Goal: Task Accomplishment & Management: Use online tool/utility

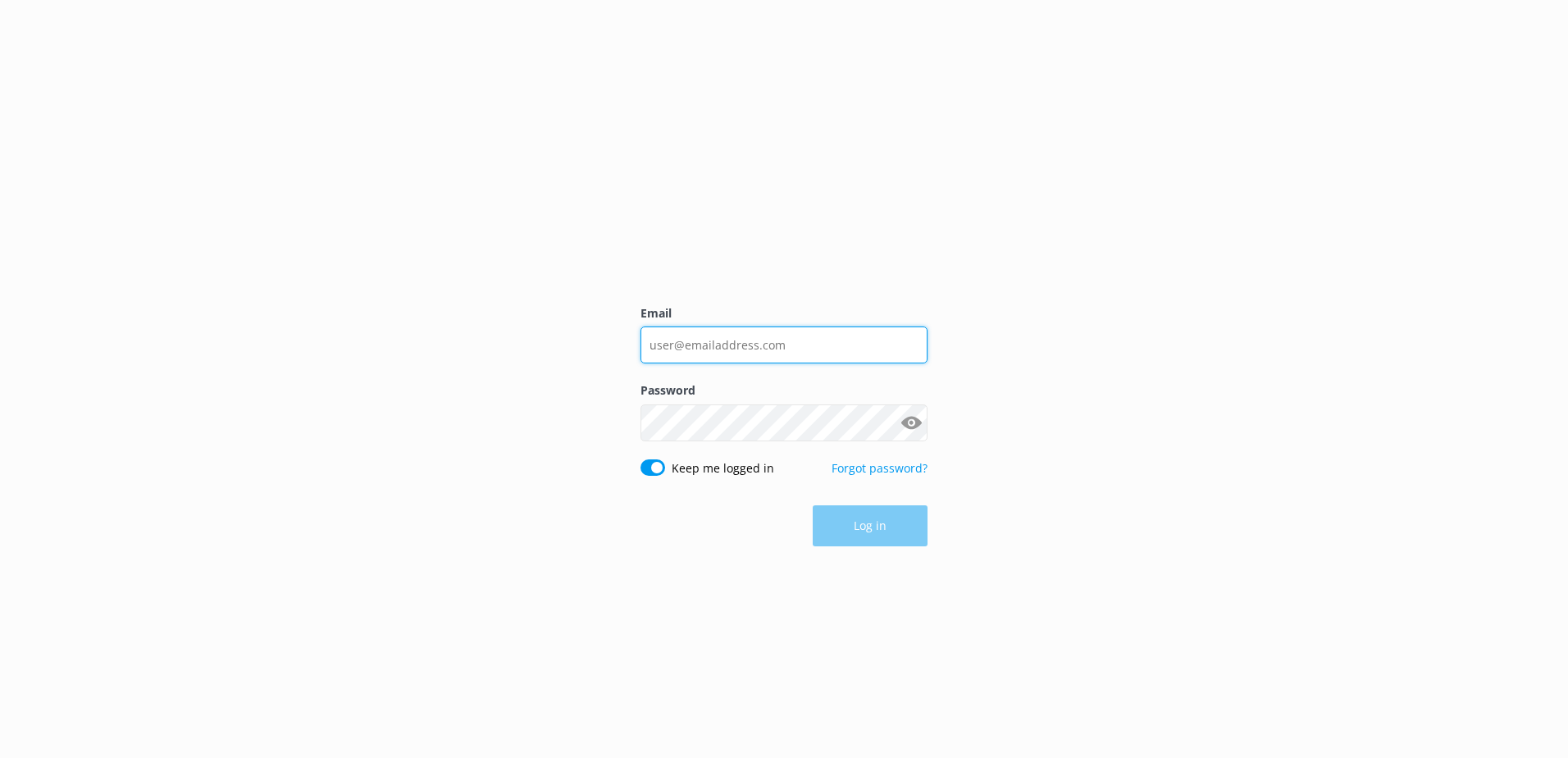
type input "[EMAIL_ADDRESS][DOMAIN_NAME]"
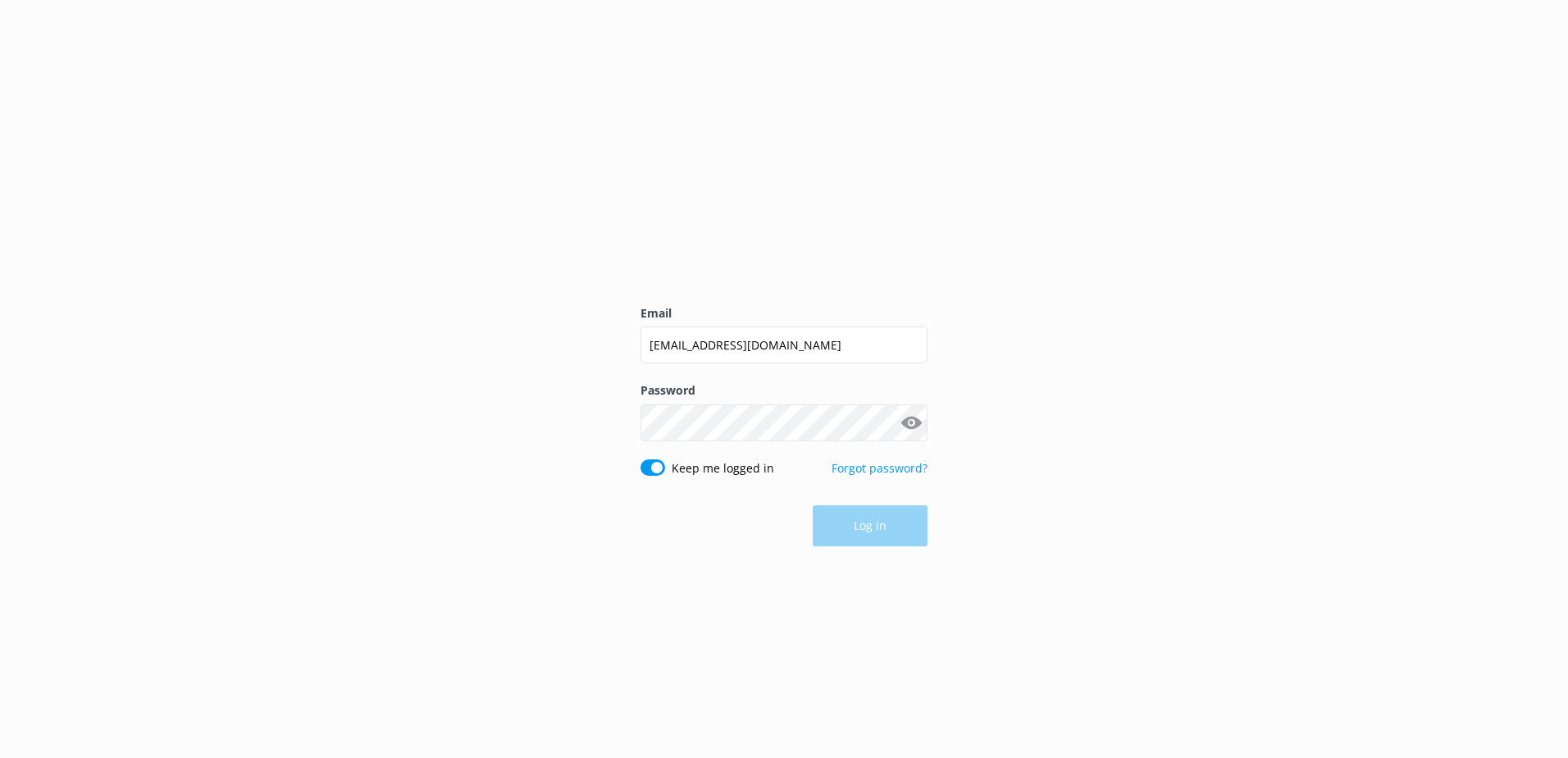
click at [858, 532] on div "Log in" at bounding box center [783, 526] width 287 height 41
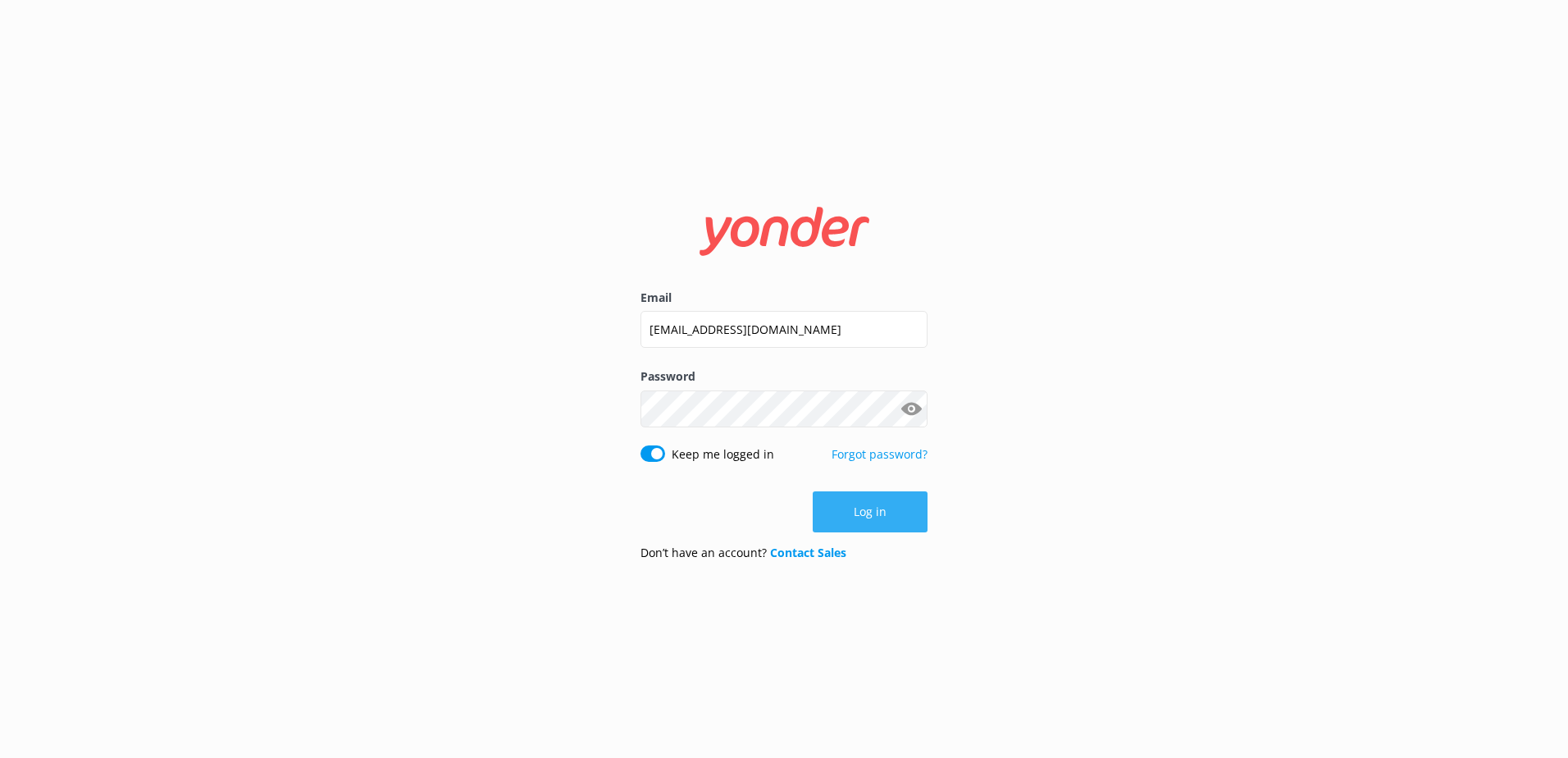
click at [882, 515] on button "Log in" at bounding box center [870, 511] width 114 height 41
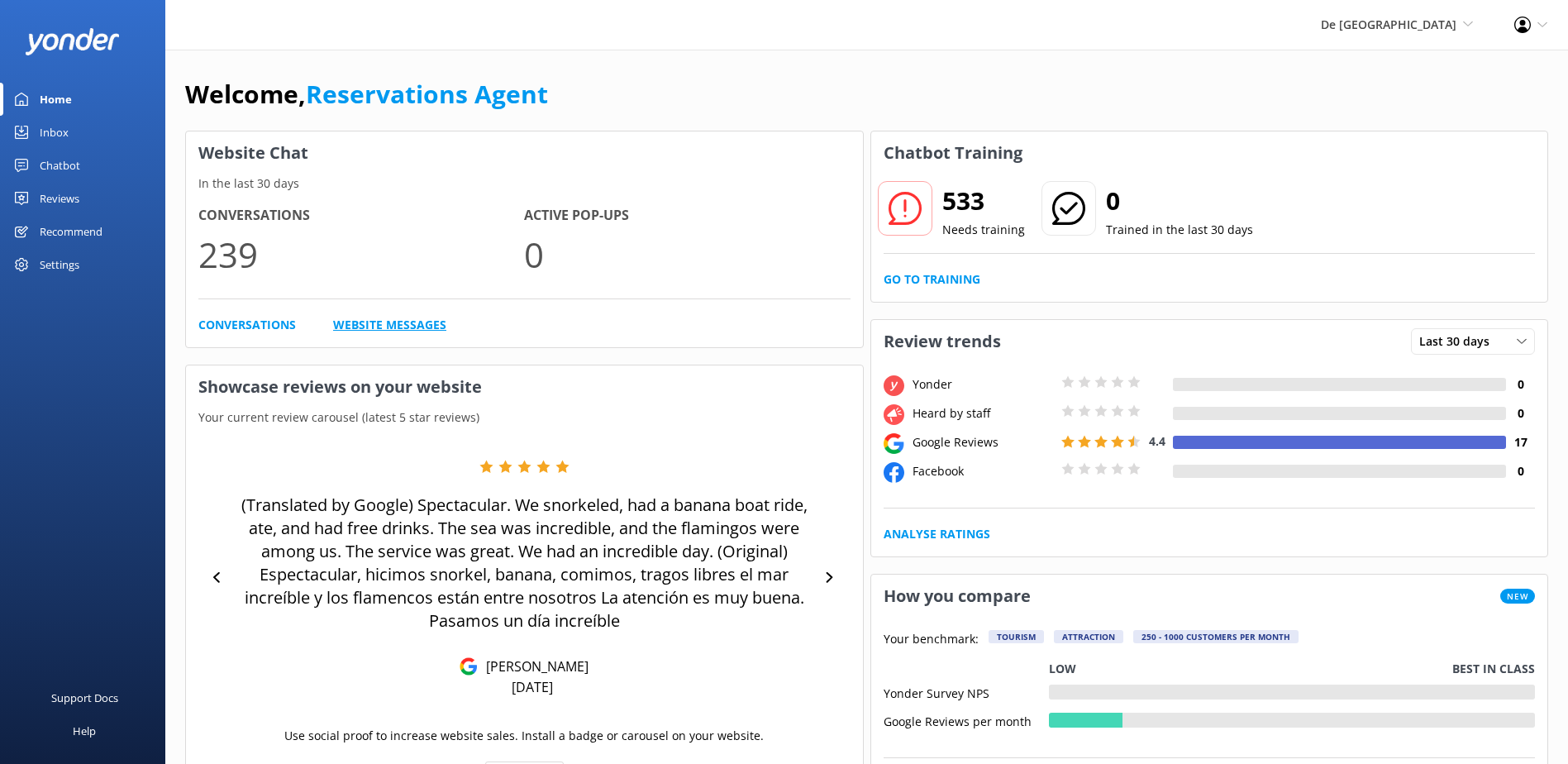
click at [395, 326] on link "Website Messages" at bounding box center [390, 325] width 114 height 18
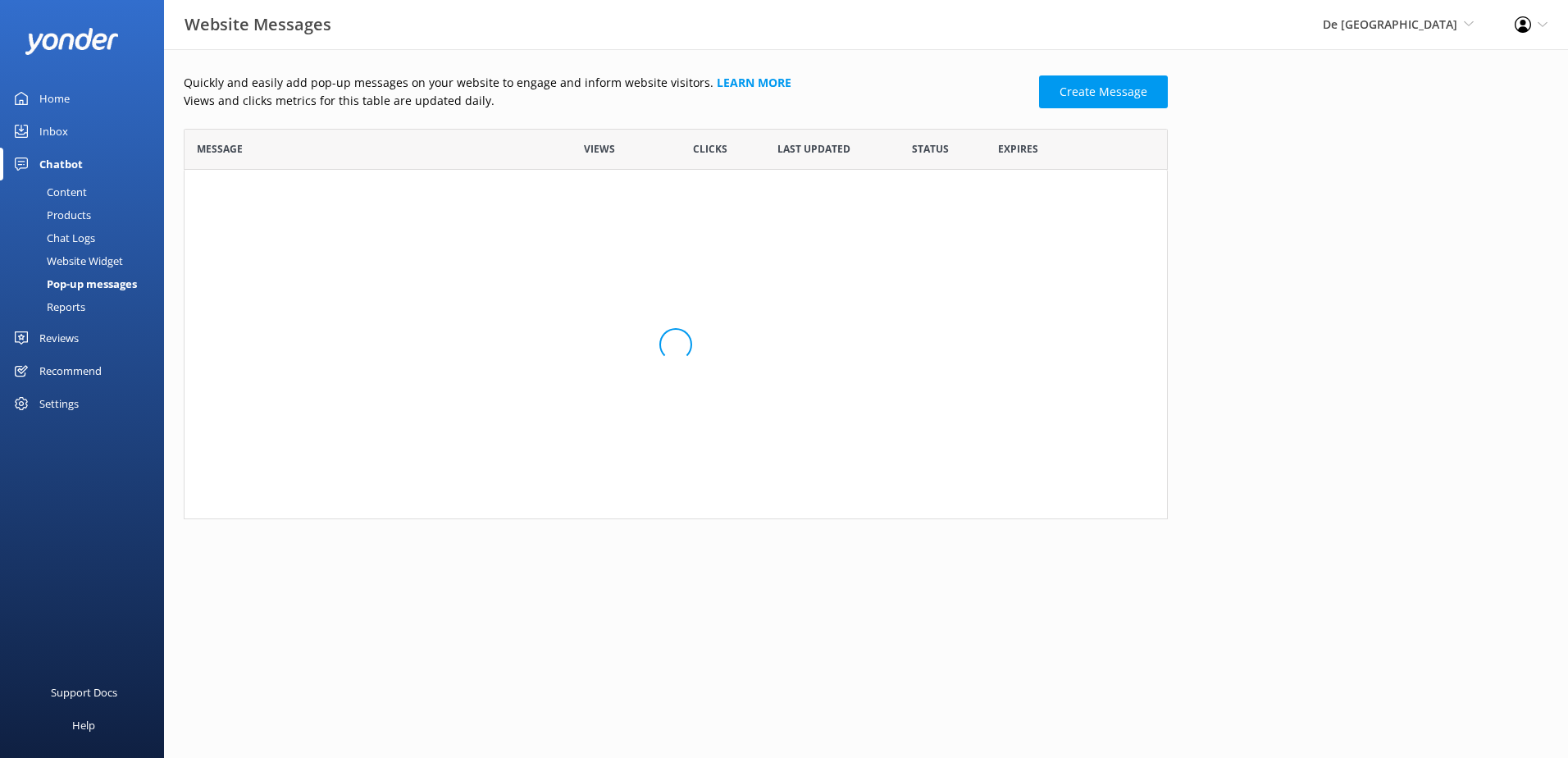
scroll to position [99, 971]
click at [81, 239] on div "Chat Logs" at bounding box center [53, 237] width 86 height 23
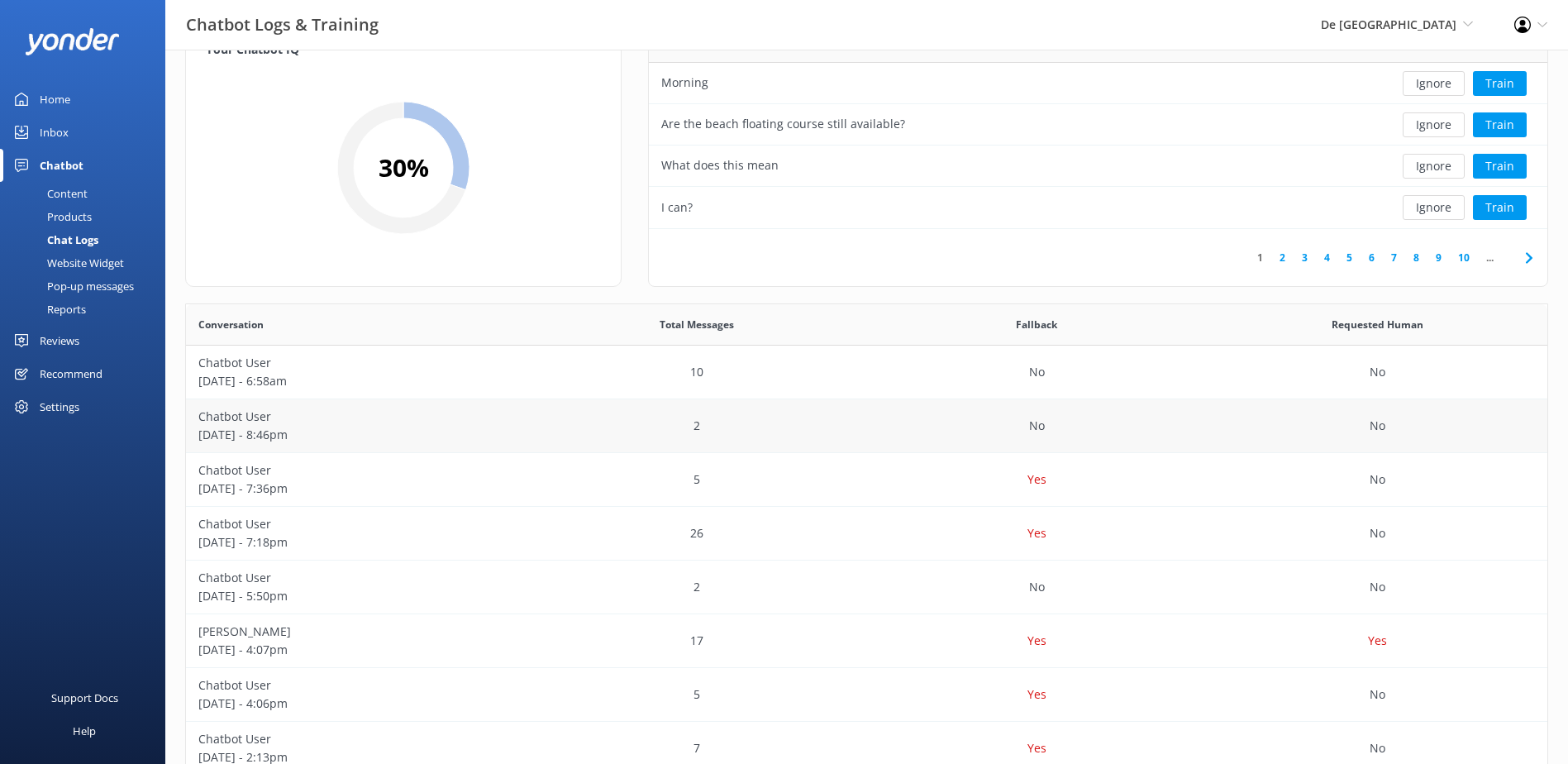
scroll to position [83, 0]
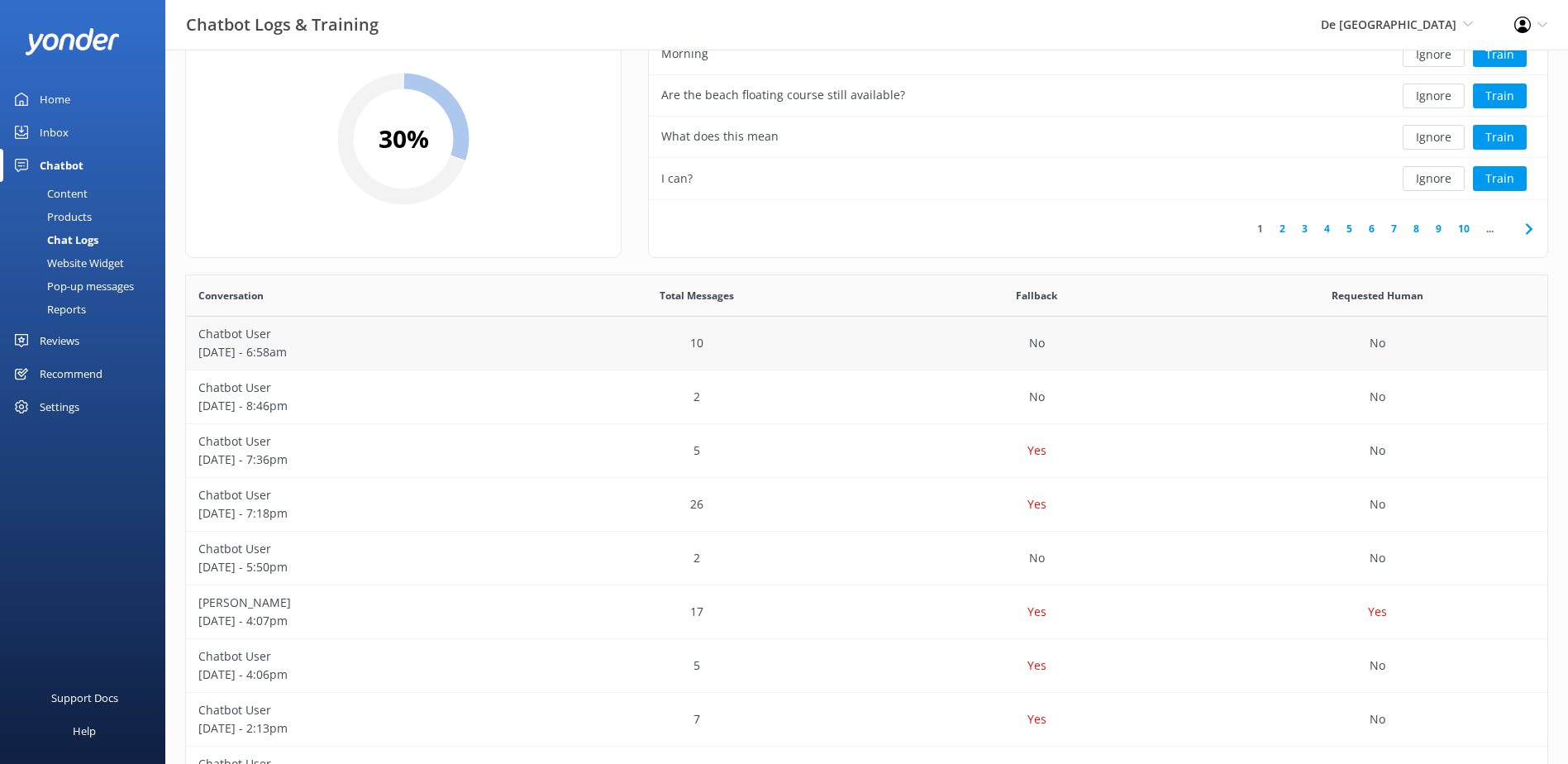
click at [239, 345] on p "[DATE] - 6:58am" at bounding box center [356, 351] width 316 height 18
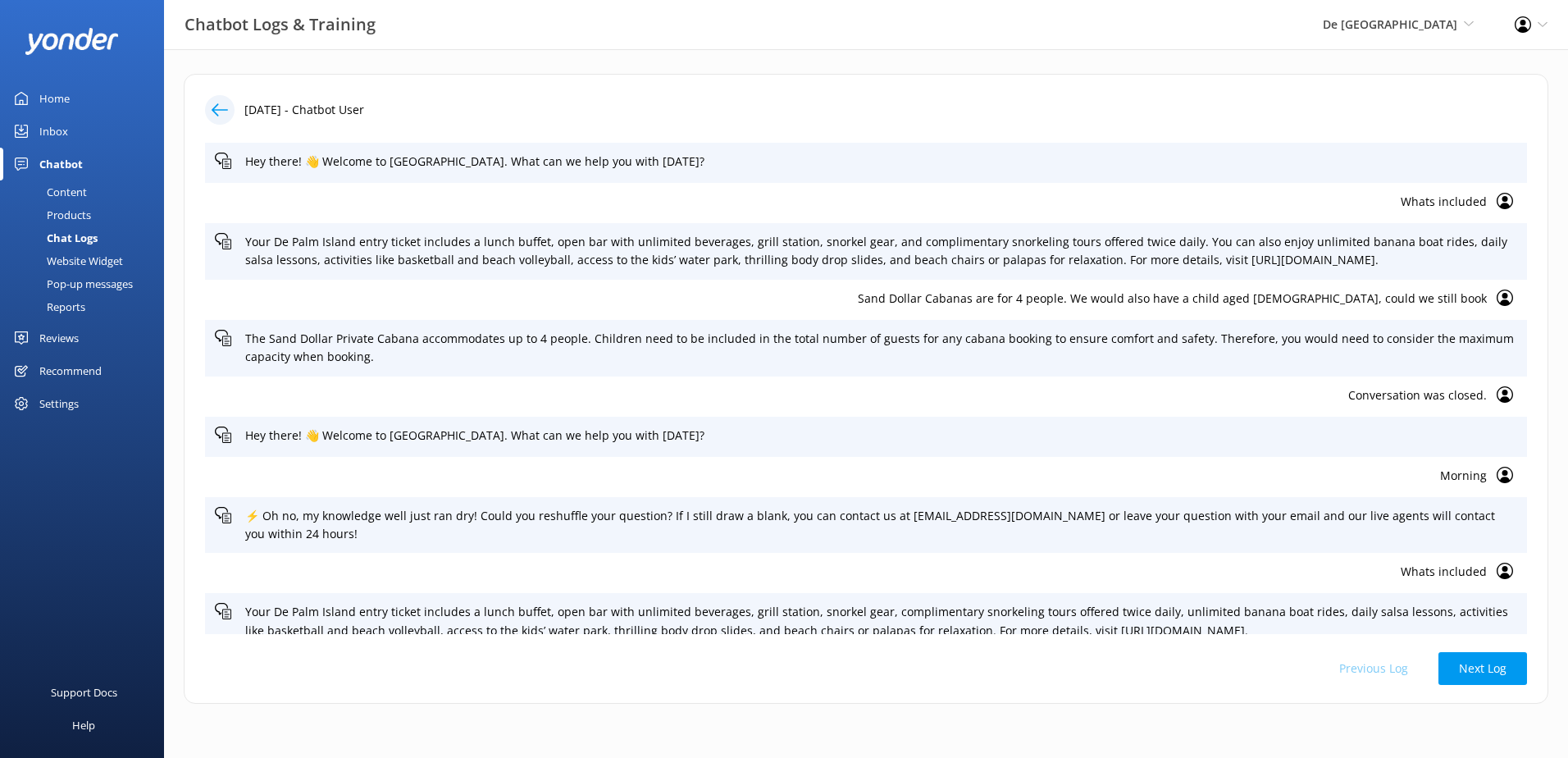
click at [208, 107] on div at bounding box center [220, 109] width 30 height 30
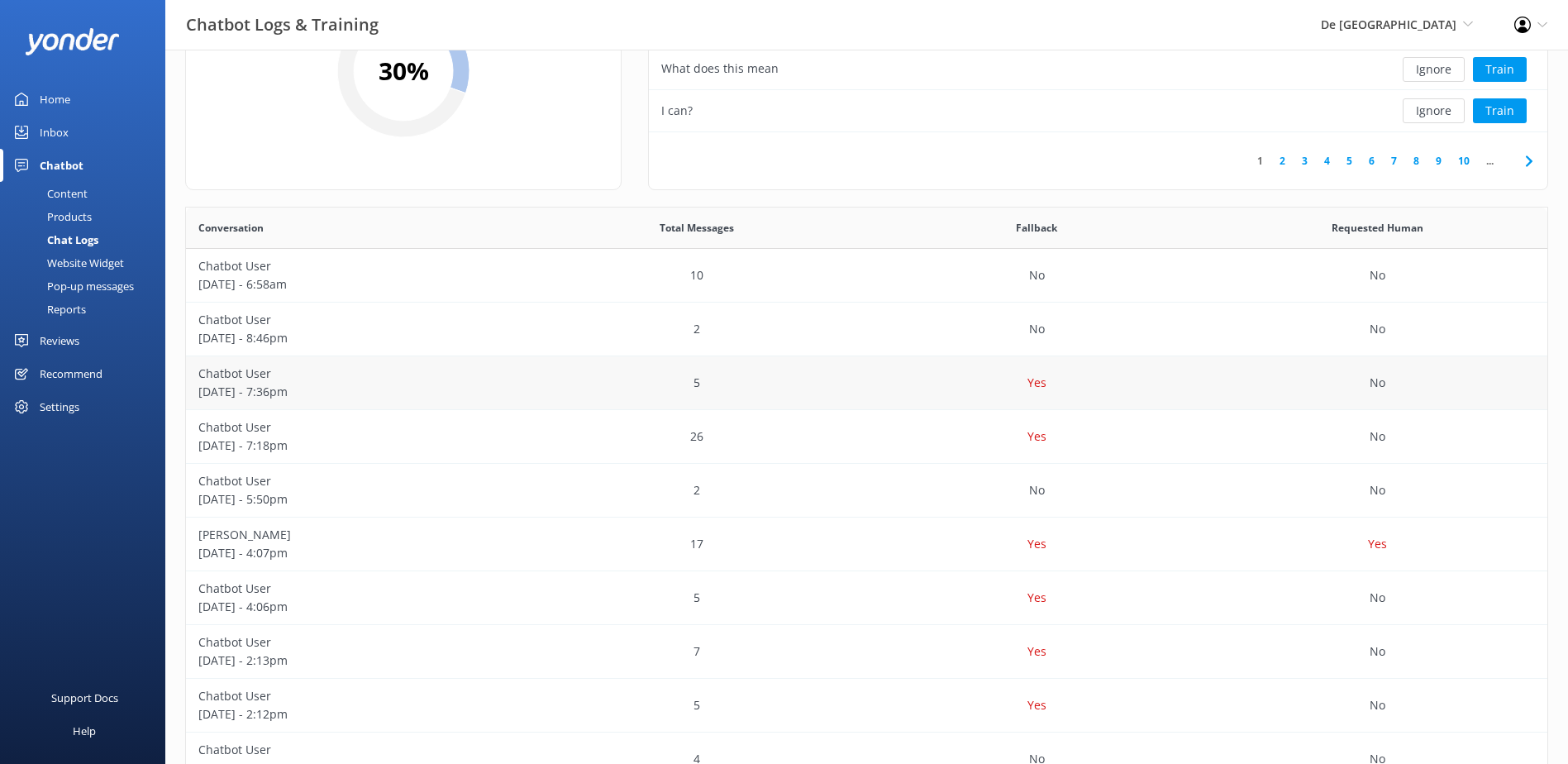
scroll to position [248, 0]
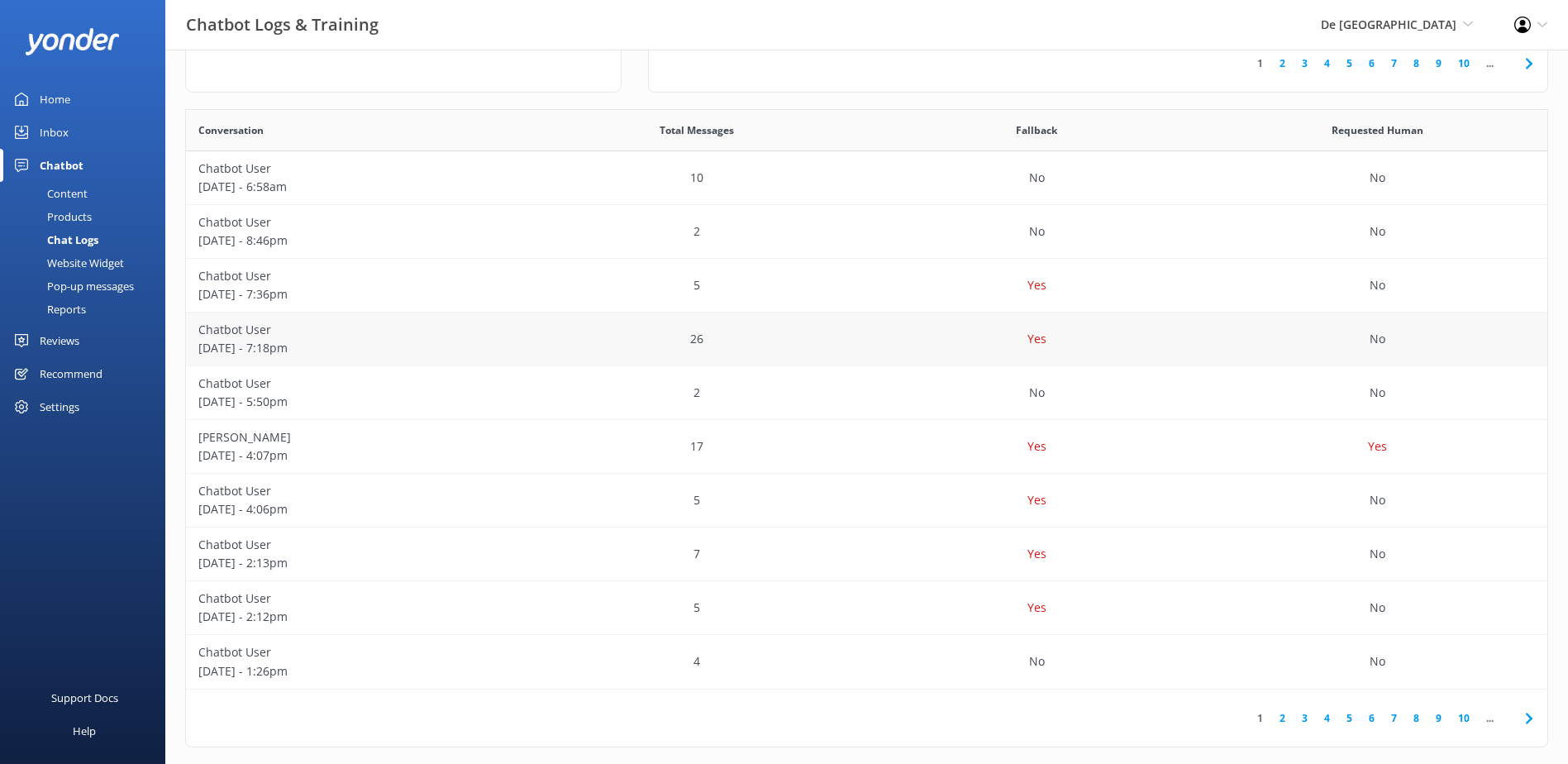
click at [239, 334] on p "Chatbot User" at bounding box center [356, 329] width 316 height 18
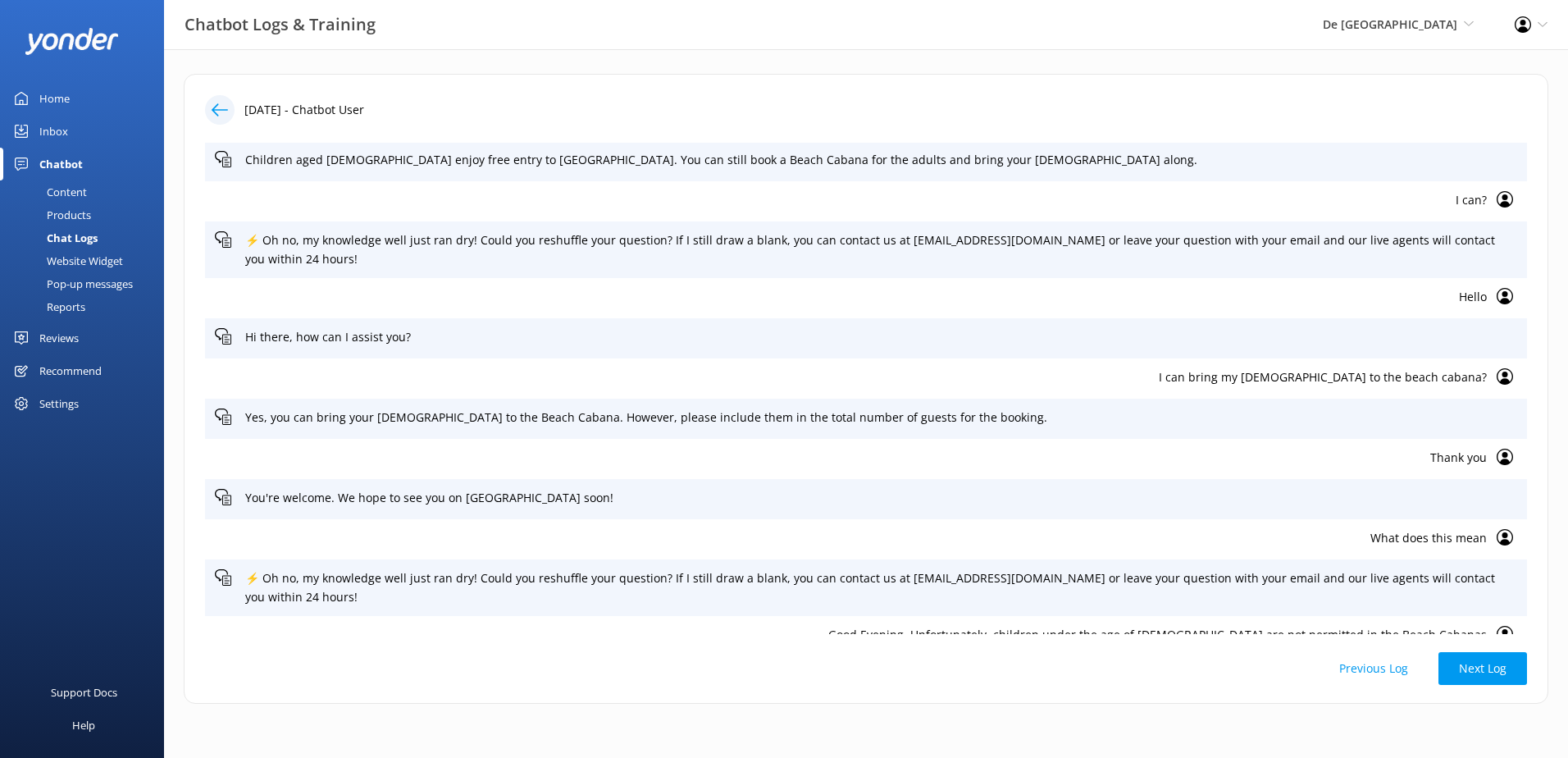
scroll to position [634, 0]
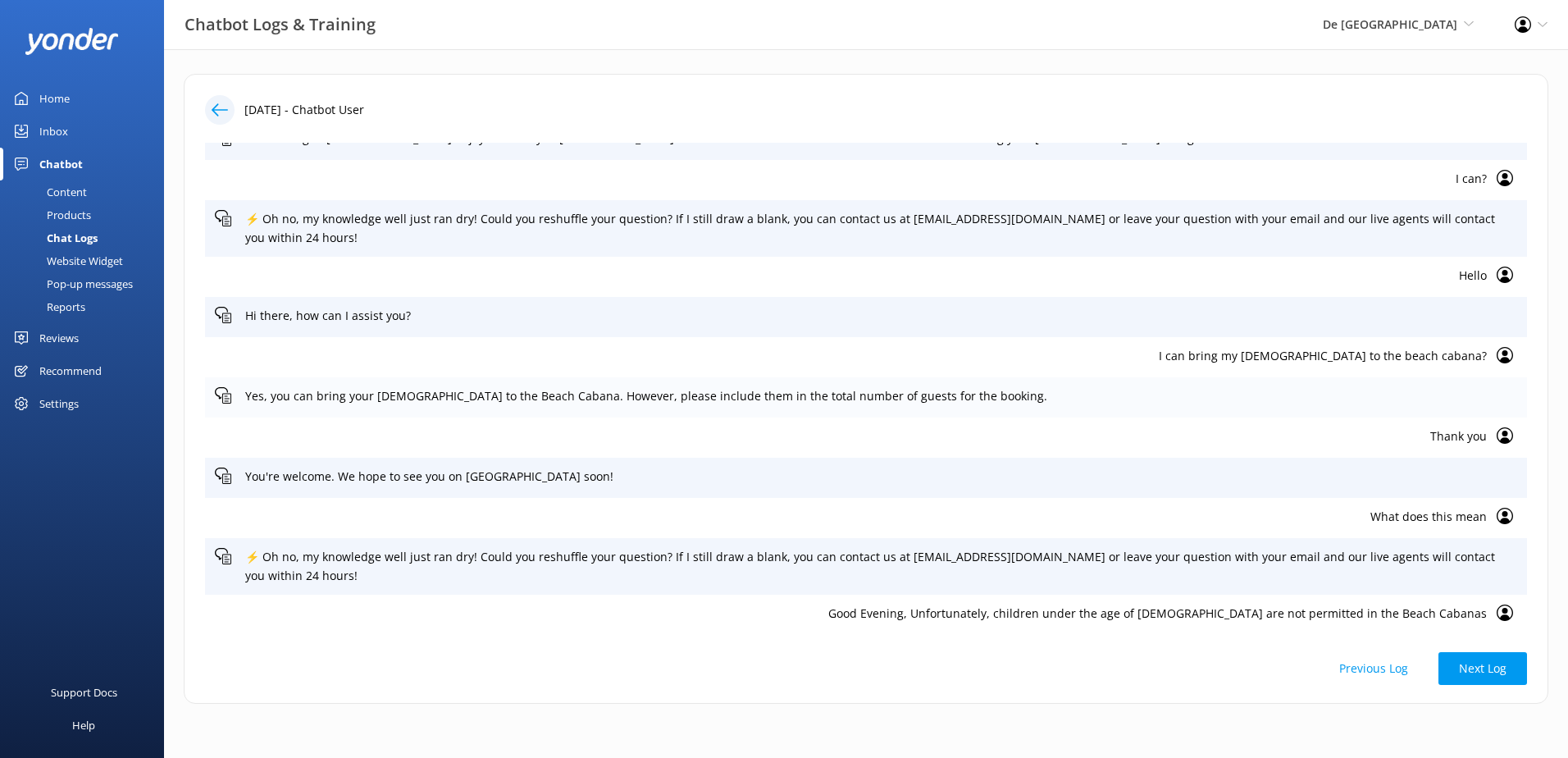
click at [485, 387] on p "Yes, you can bring your [DEMOGRAPHIC_DATA] to the Beach Cabana. However, please…" at bounding box center [881, 396] width 1271 height 18
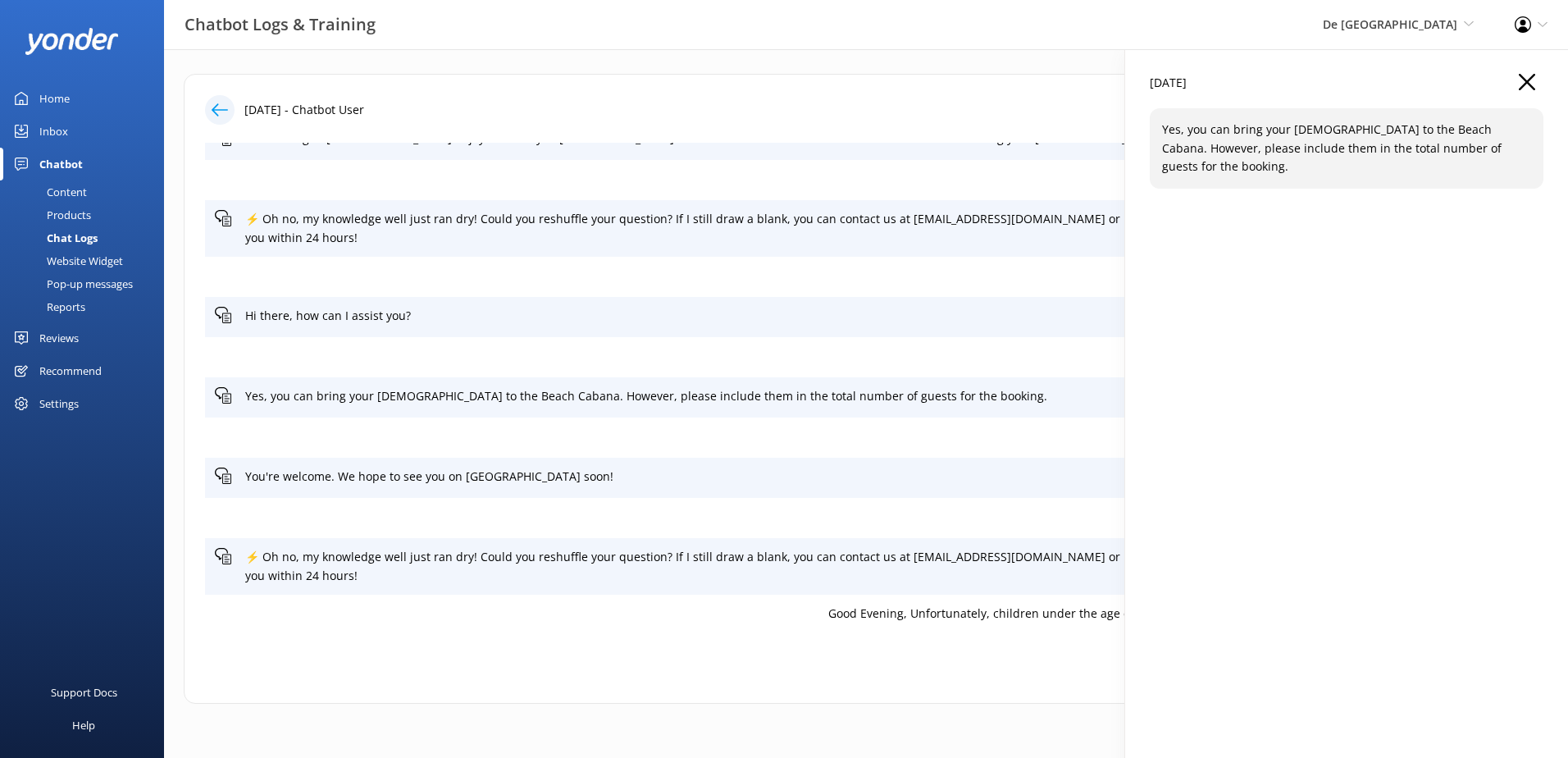
click at [1298, 142] on p "Yes, you can bring your [DEMOGRAPHIC_DATA] to the Beach Cabana. However, please…" at bounding box center [1346, 148] width 369 height 55
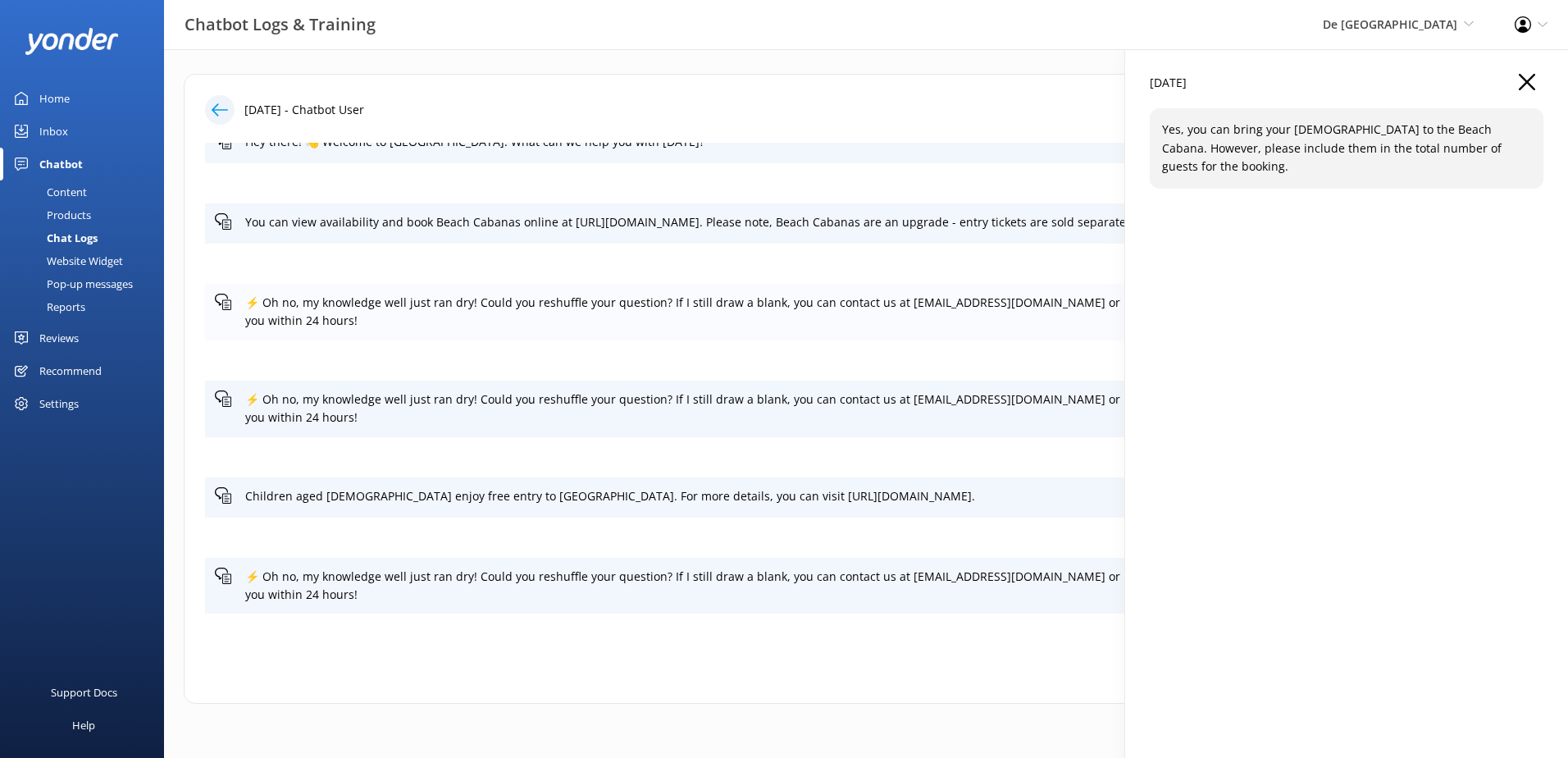
scroll to position [0, 0]
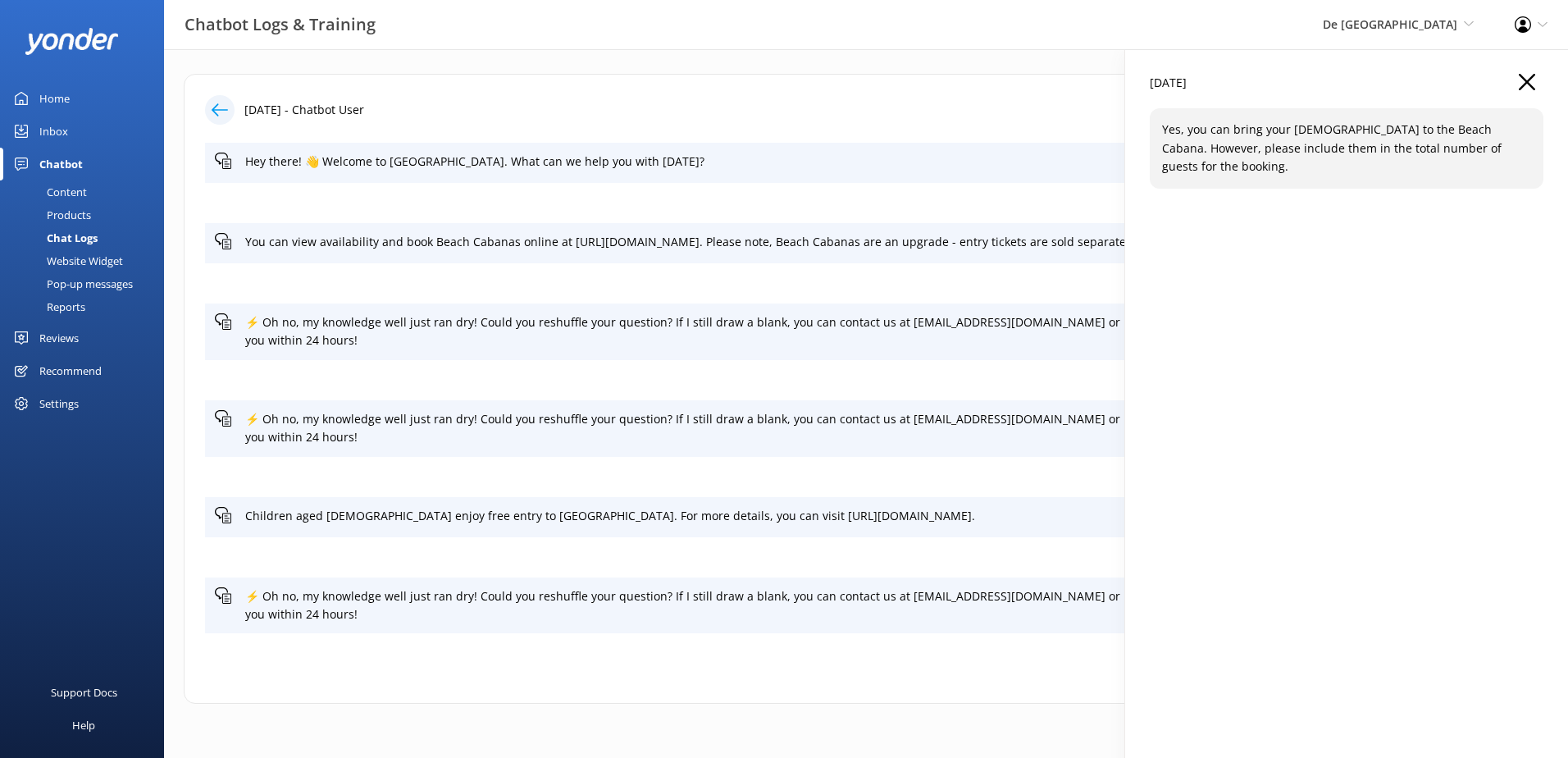
click at [66, 242] on div "Chat Logs" at bounding box center [54, 237] width 88 height 23
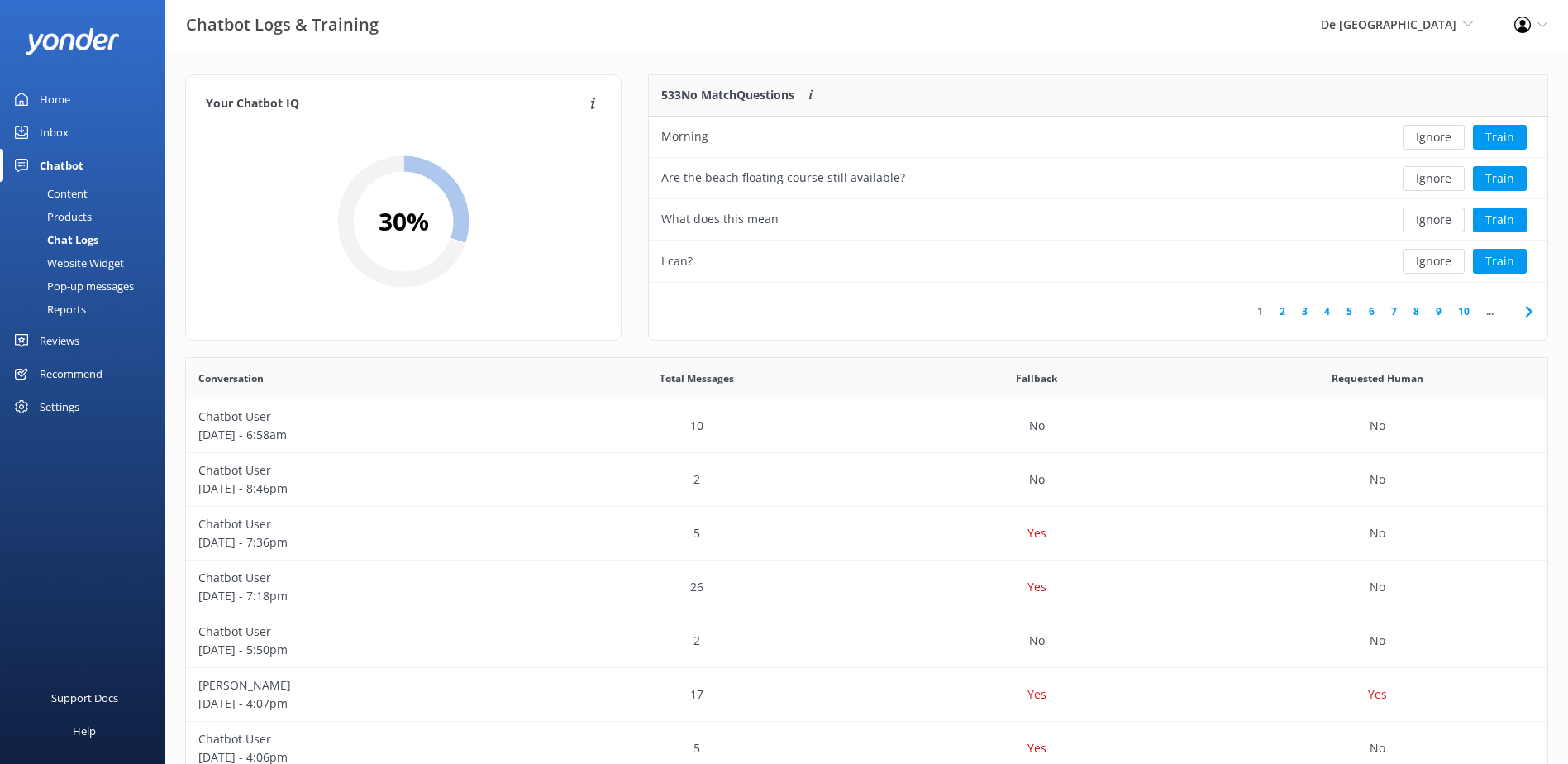
click at [86, 236] on div "Chat Logs" at bounding box center [55, 239] width 89 height 23
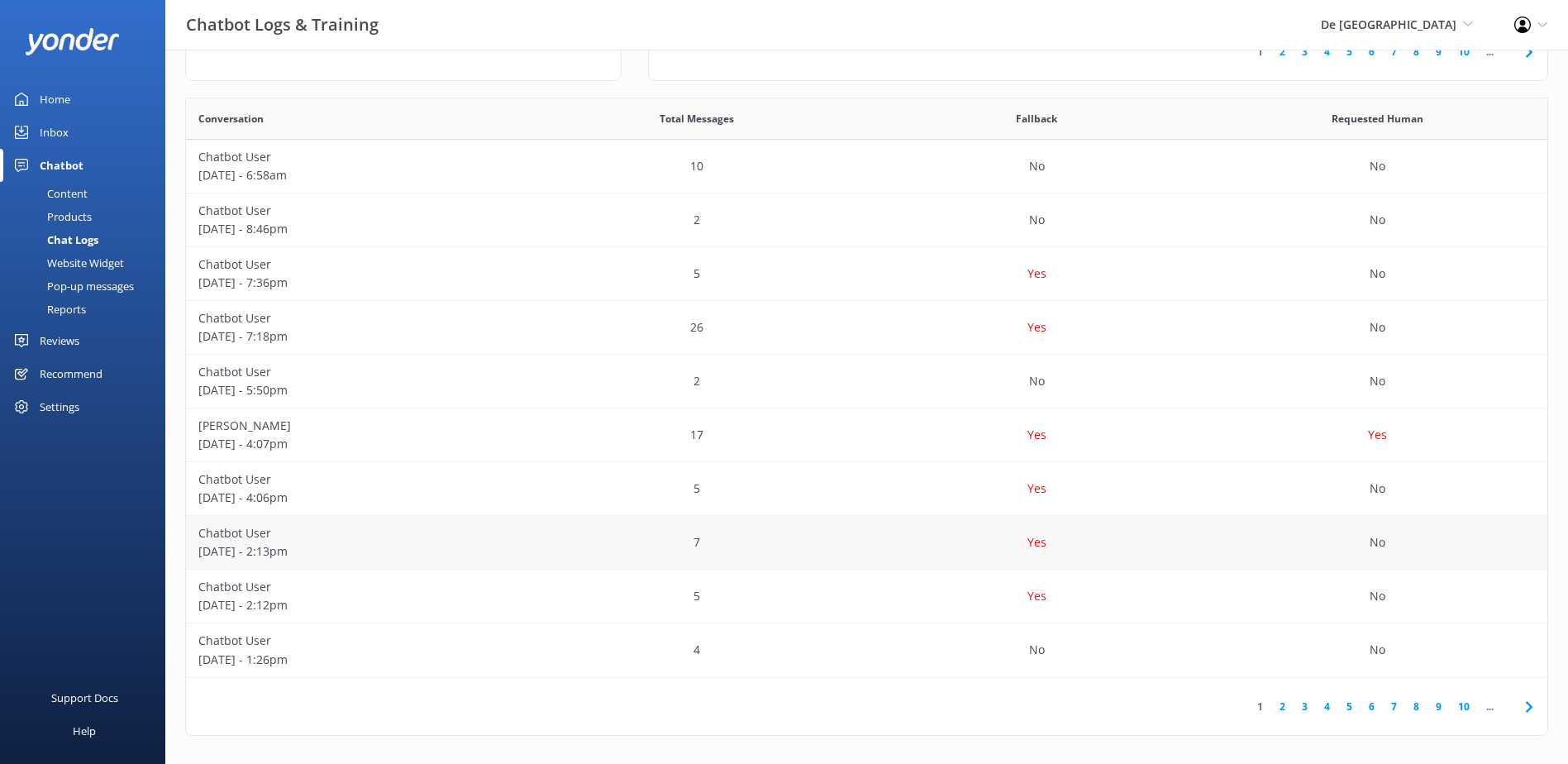
scroll to position [265, 0]
click at [236, 378] on p "[DATE] - 5:50pm" at bounding box center [356, 385] width 316 height 18
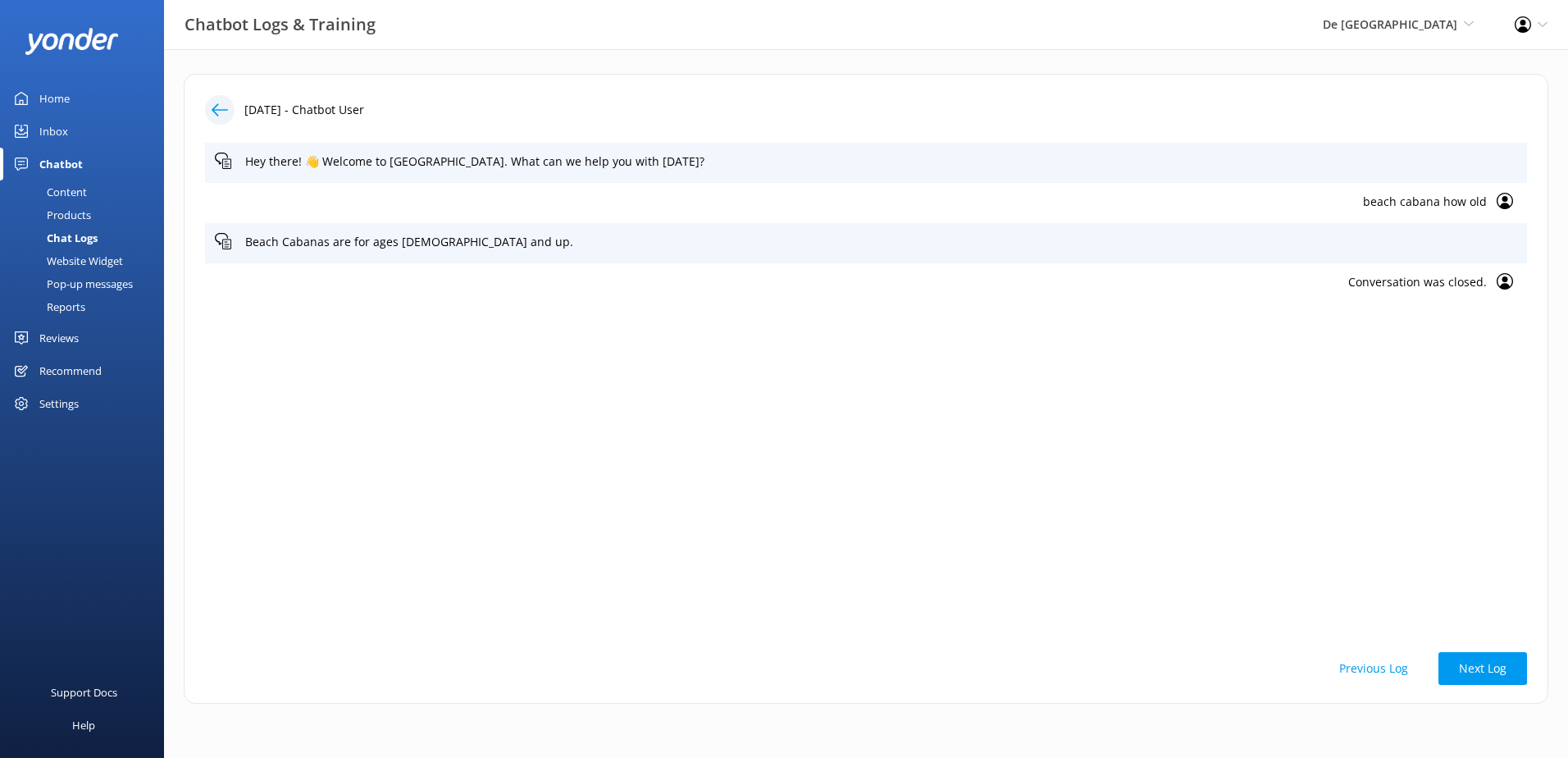
click at [222, 114] on icon at bounding box center [220, 109] width 16 height 16
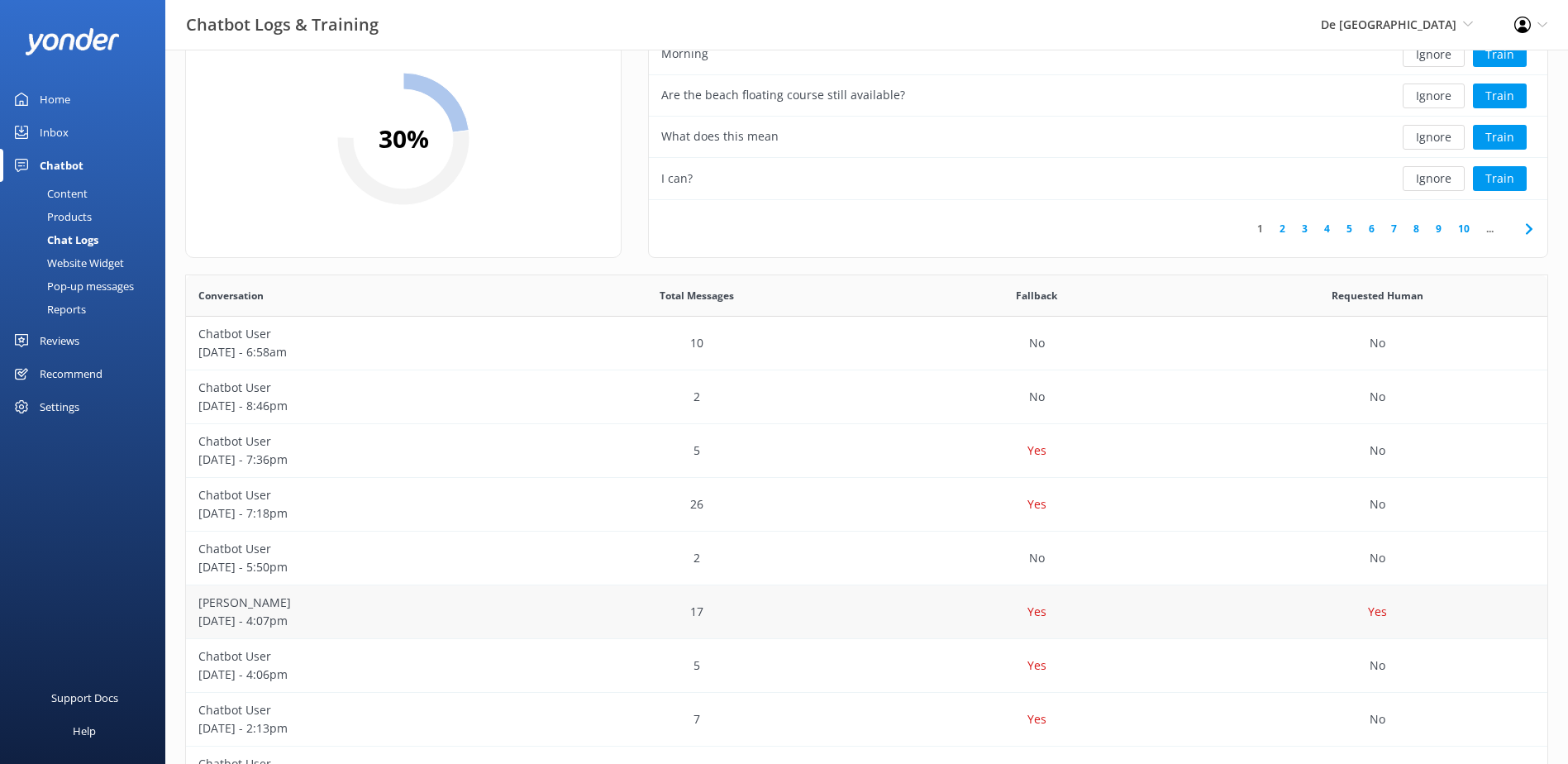
scroll to position [165, 0]
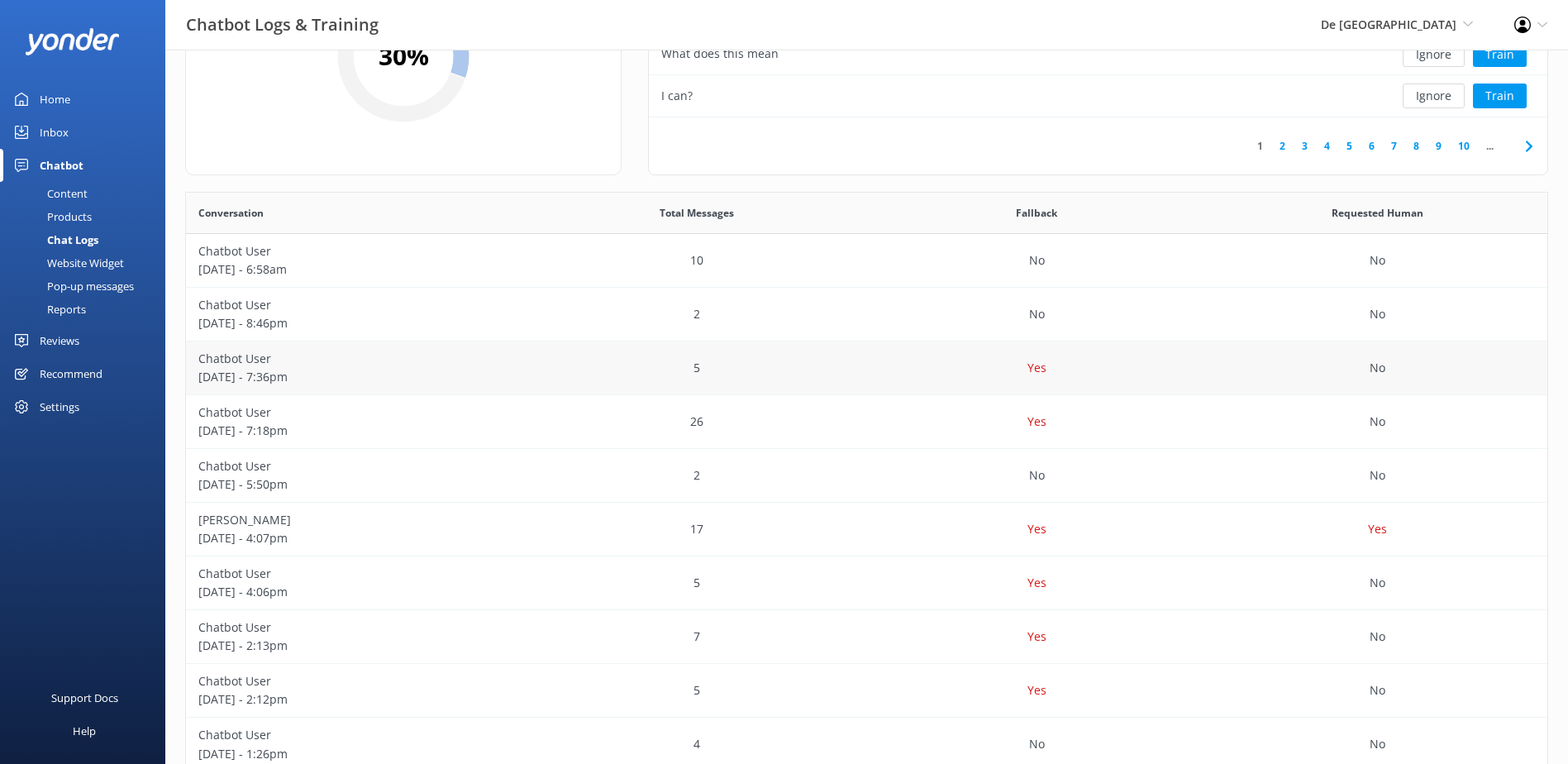
click at [420, 385] on p "[DATE] - 7:36pm" at bounding box center [356, 376] width 316 height 18
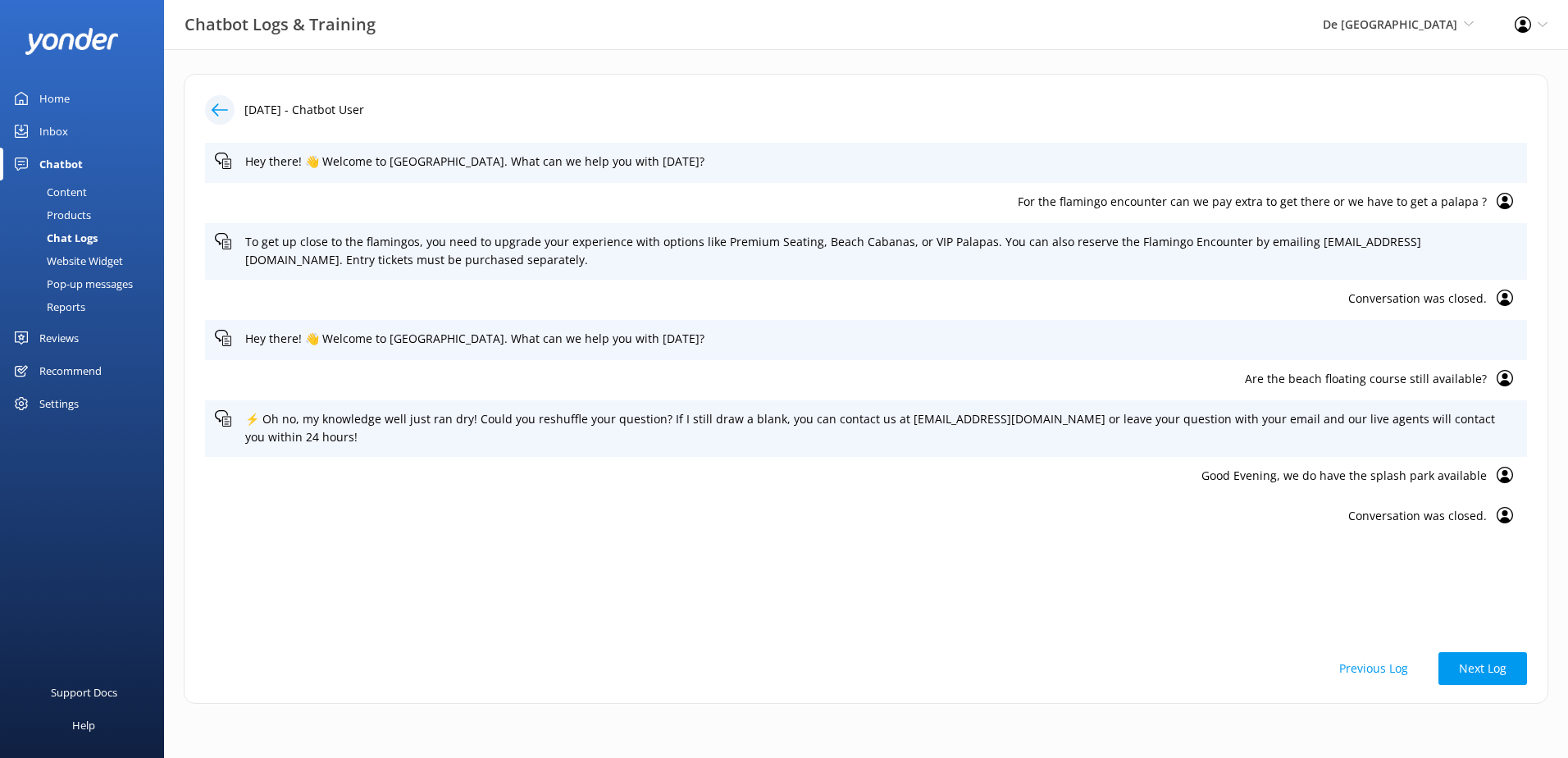
click at [69, 237] on div "Chat Logs" at bounding box center [54, 237] width 88 height 23
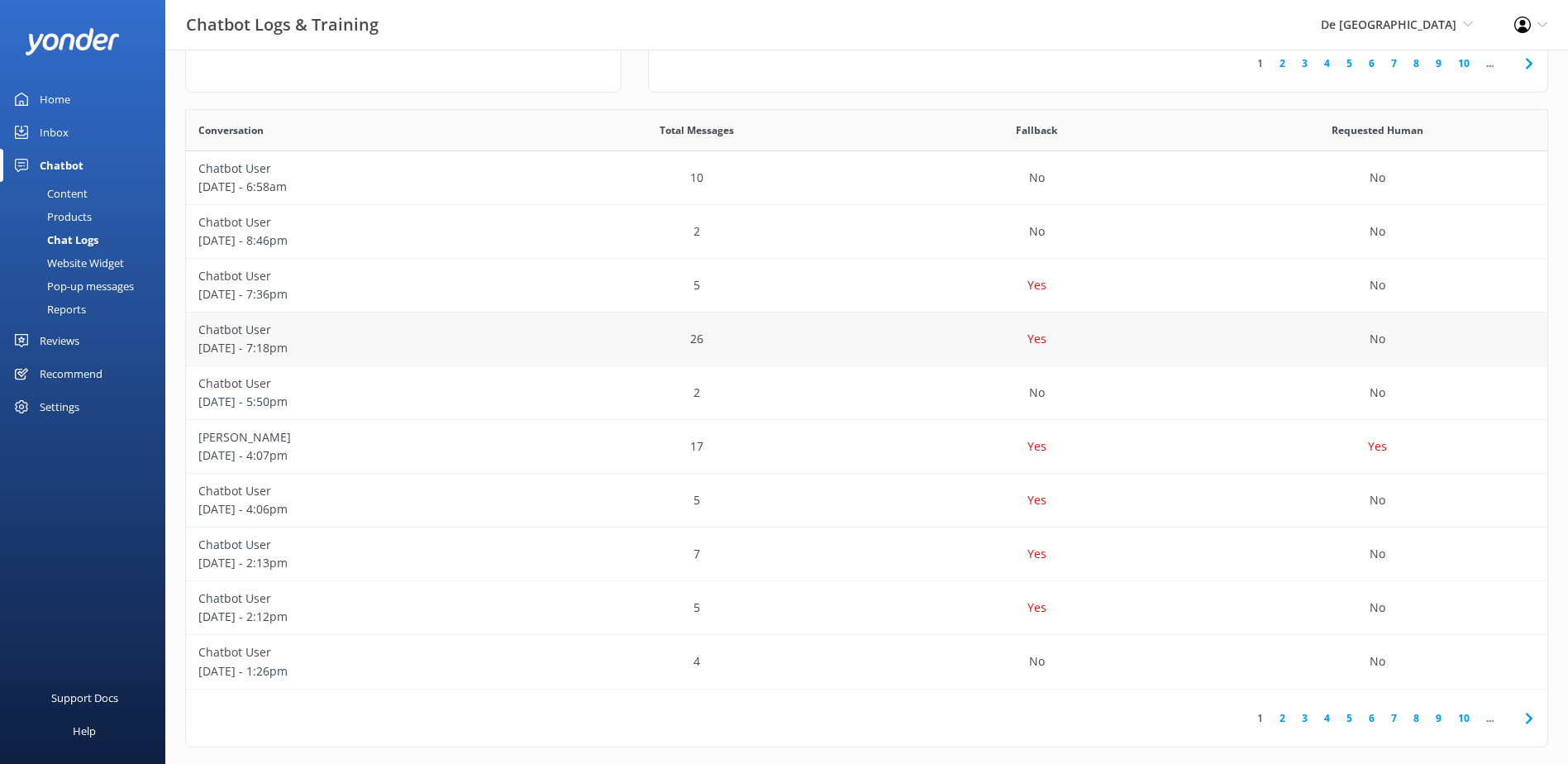
click at [249, 344] on p "[DATE] - 7:18pm" at bounding box center [356, 348] width 316 height 18
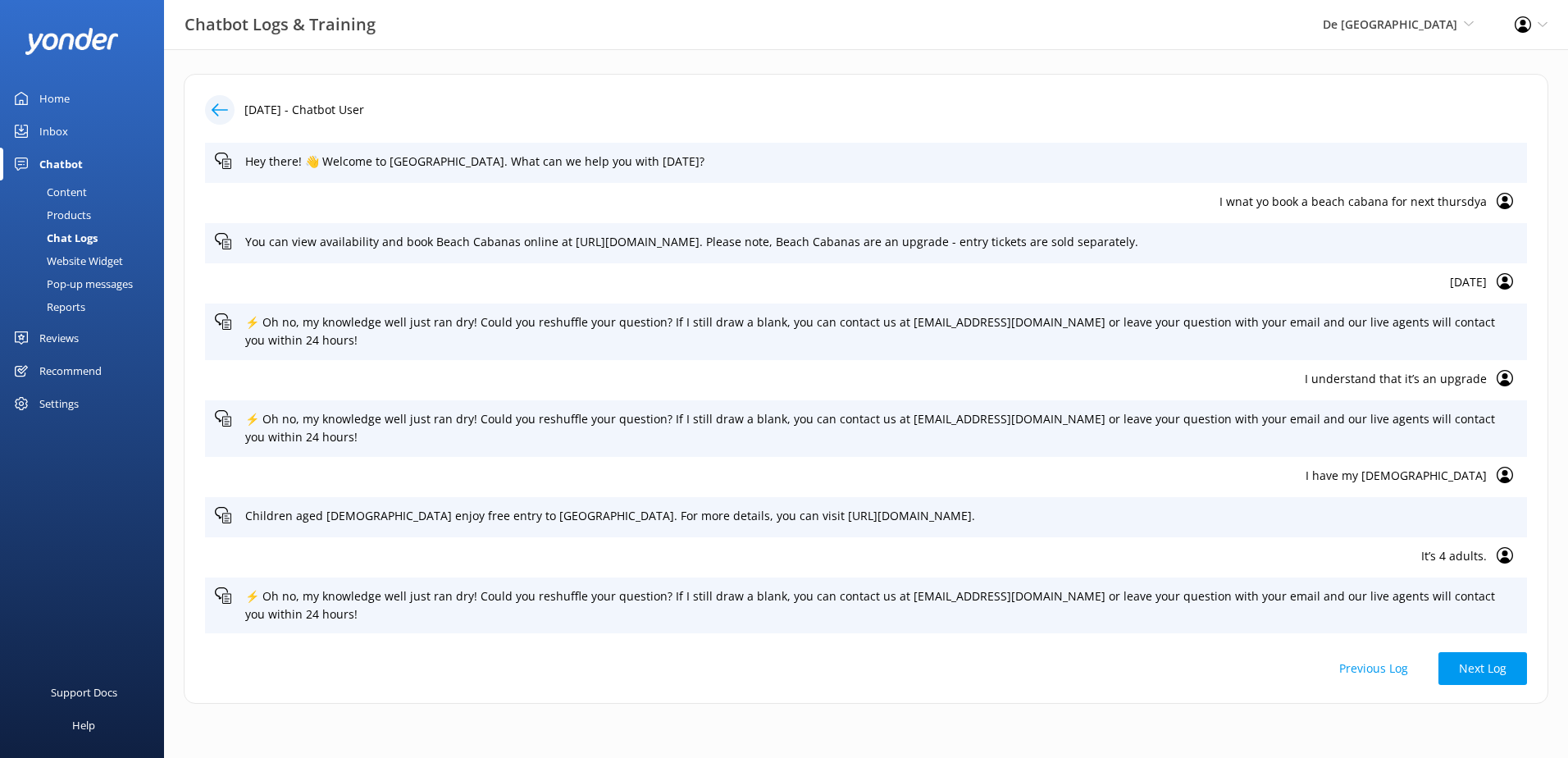
click at [90, 237] on div "Chat Logs" at bounding box center [54, 237] width 88 height 23
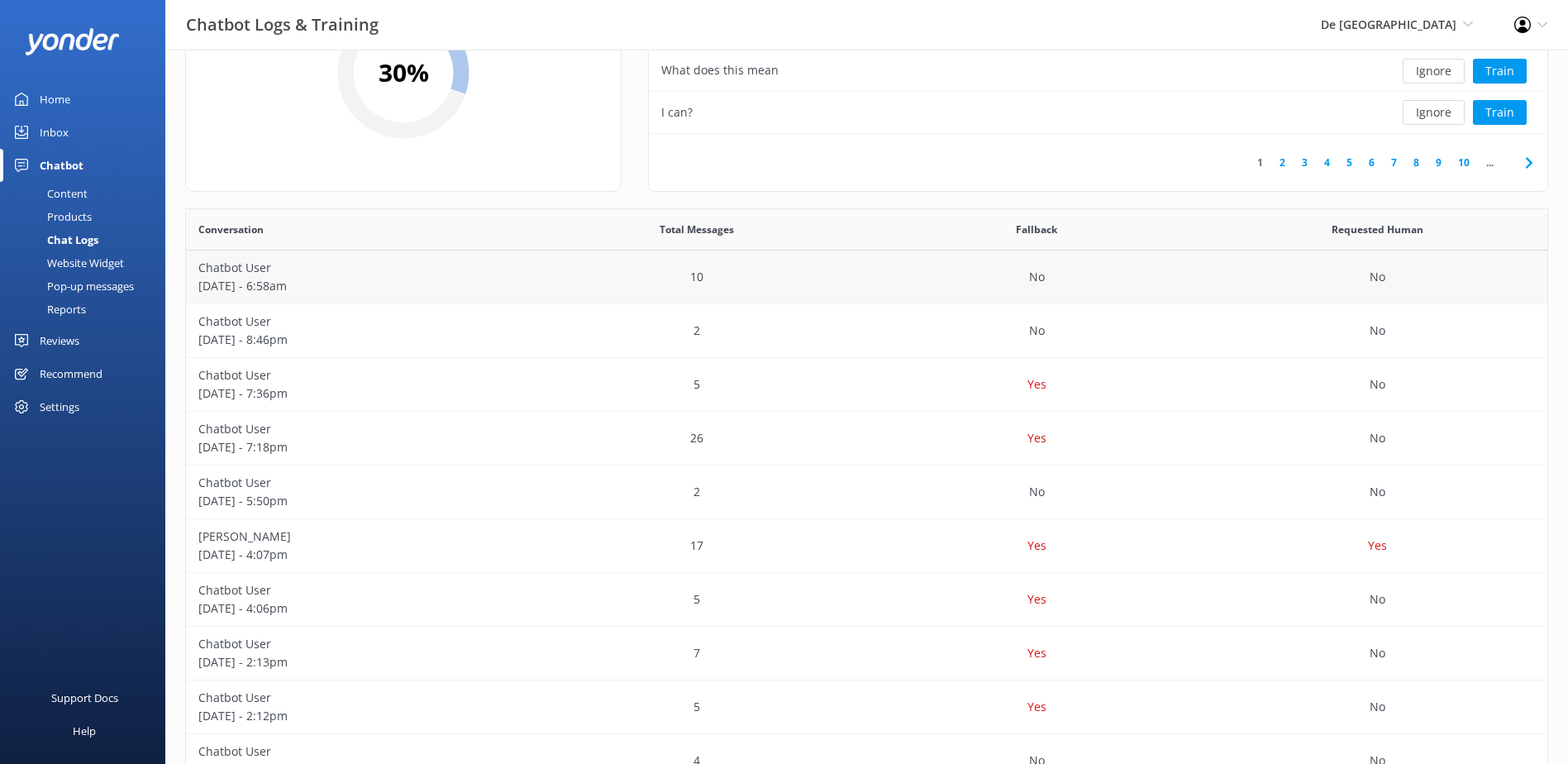
scroll to position [165, 0]
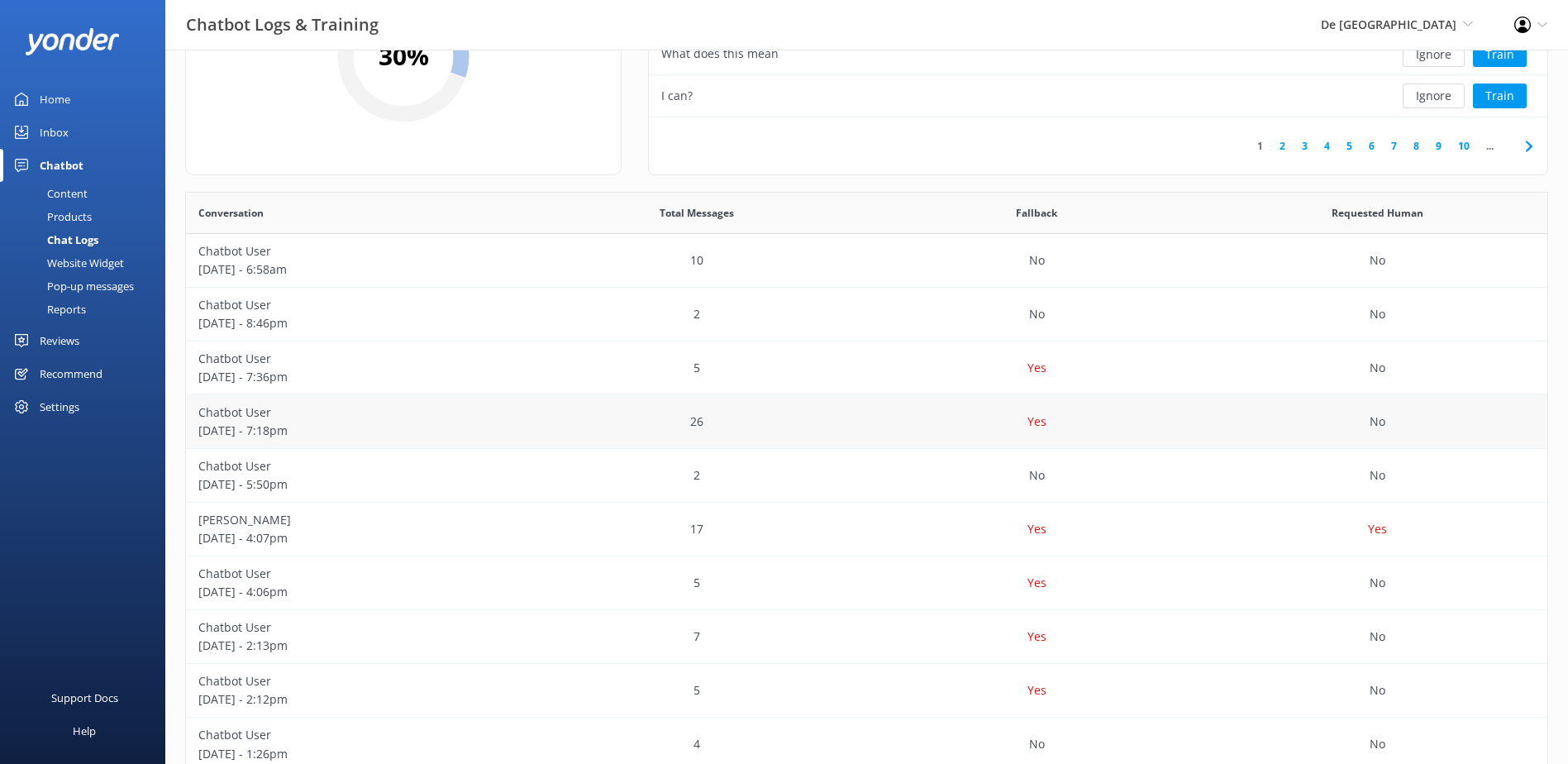
click at [702, 422] on div "26" at bounding box center [696, 421] width 341 height 54
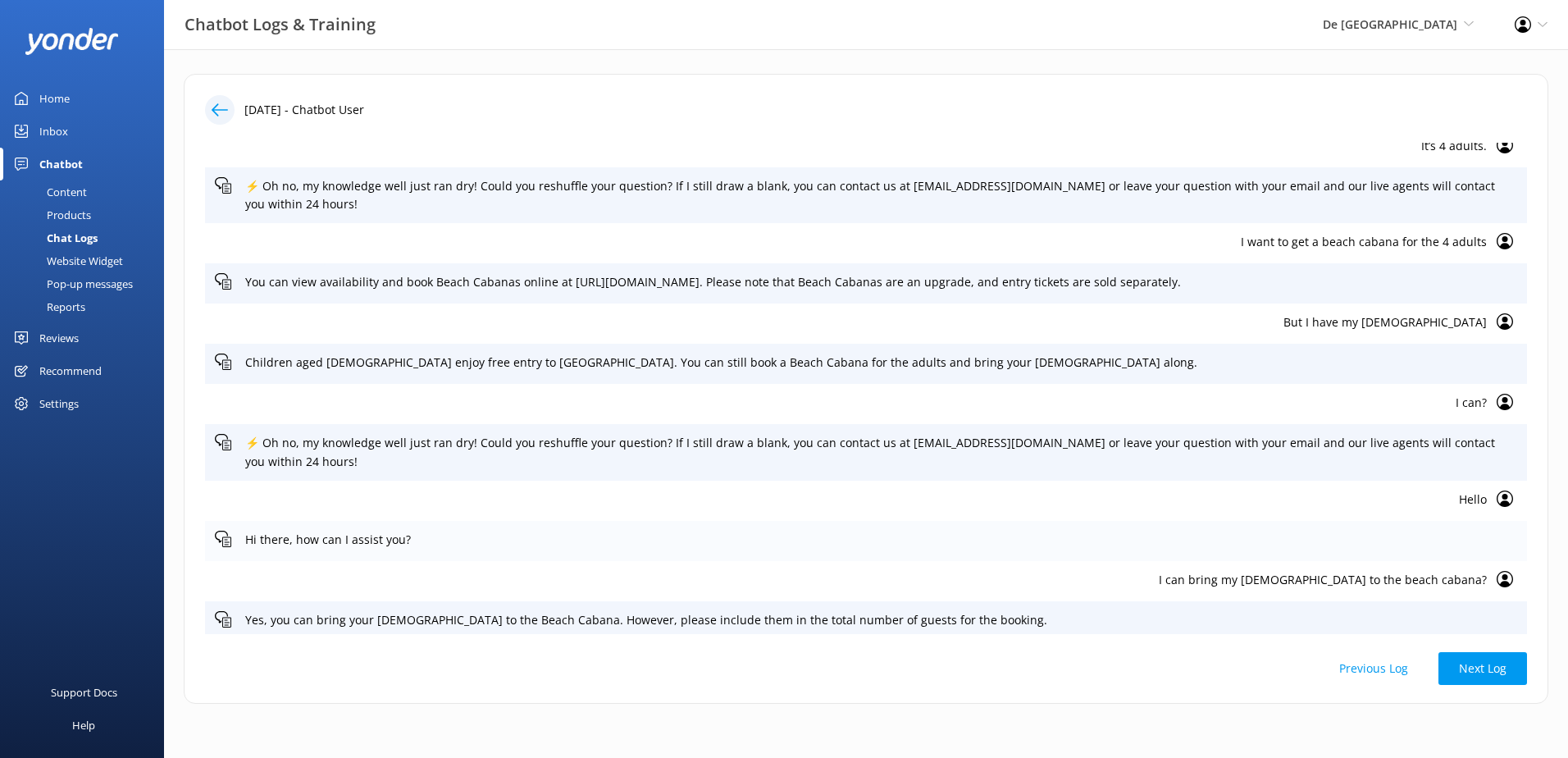
scroll to position [492, 0]
